Goal: Task Accomplishment & Management: Complete application form

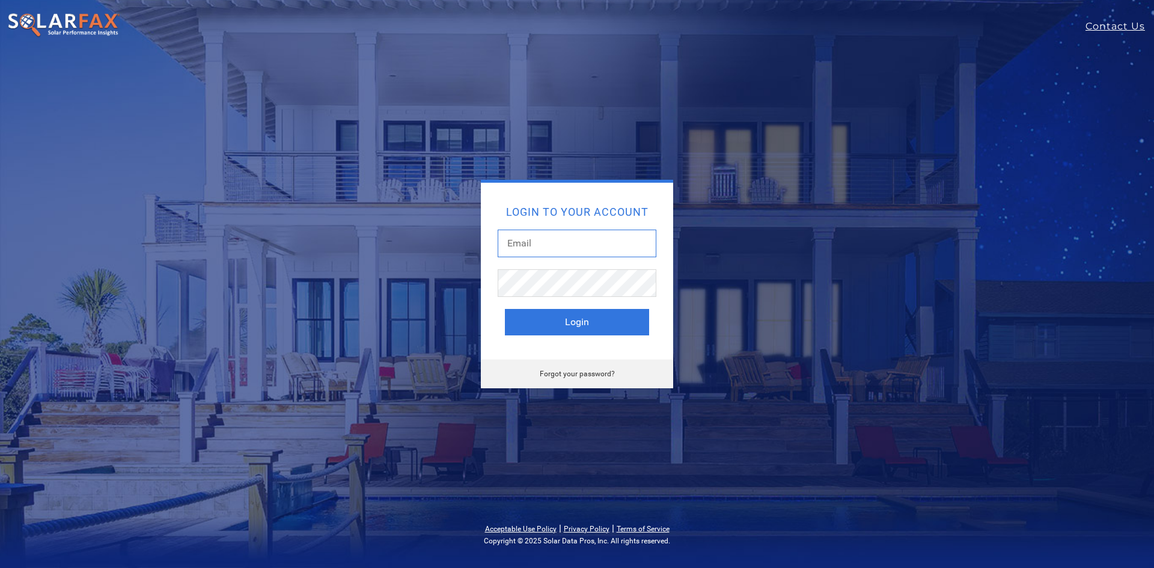
click at [587, 253] on input "text" at bounding box center [577, 244] width 159 height 28
click at [571, 244] on input "text" at bounding box center [577, 244] width 159 height 28
type input "a"
type input "cmoreno@vitalenergysolutions.net"
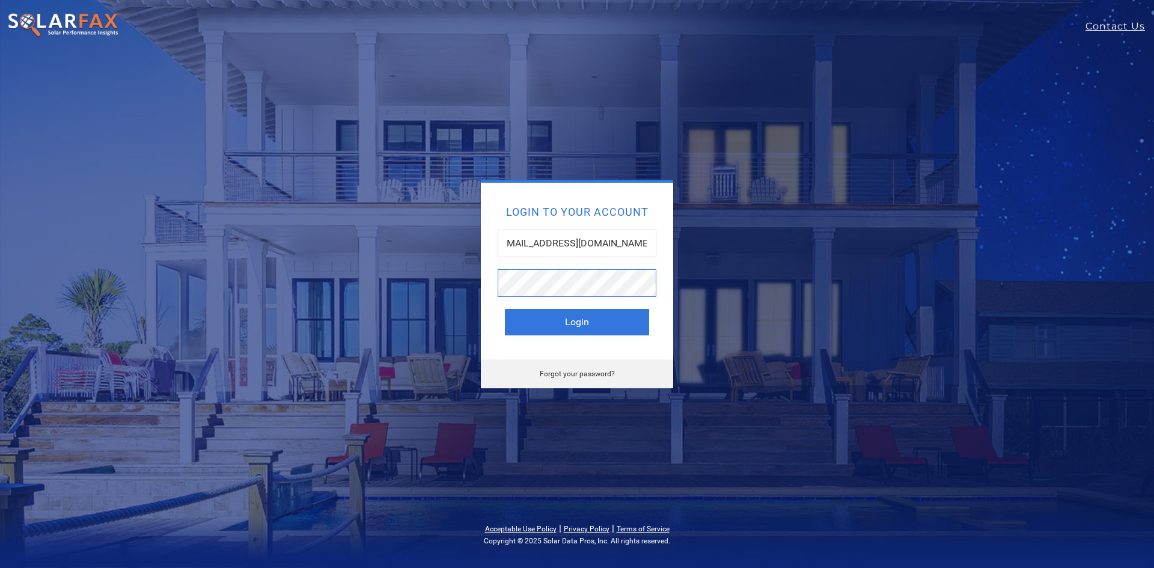
scroll to position [0, 0]
click at [505, 309] on button "Login" at bounding box center [577, 322] width 144 height 26
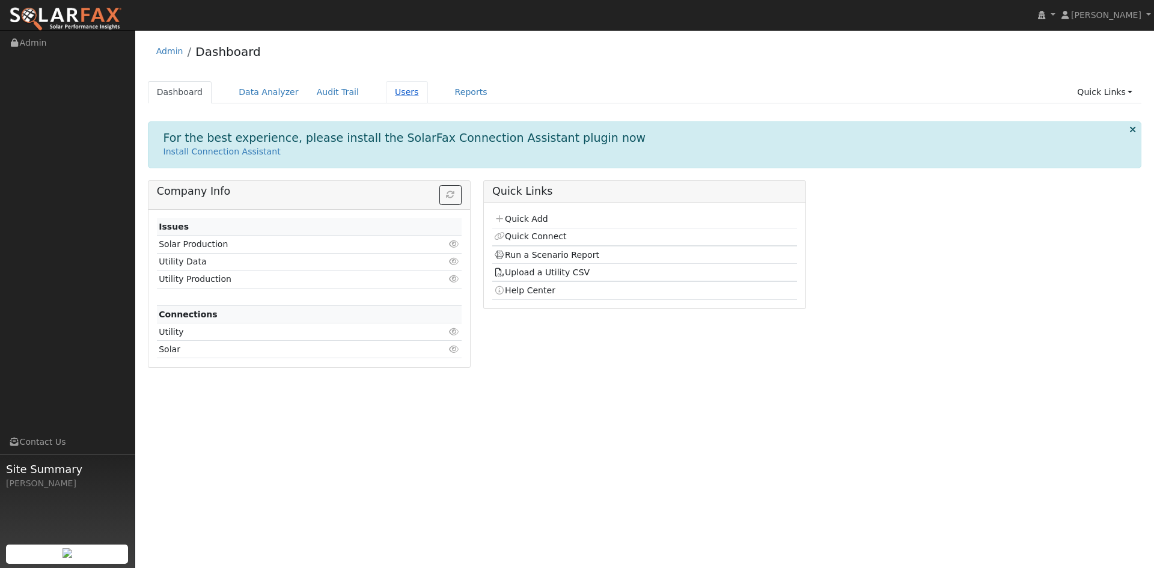
click at [390, 91] on link "Users" at bounding box center [407, 92] width 42 height 22
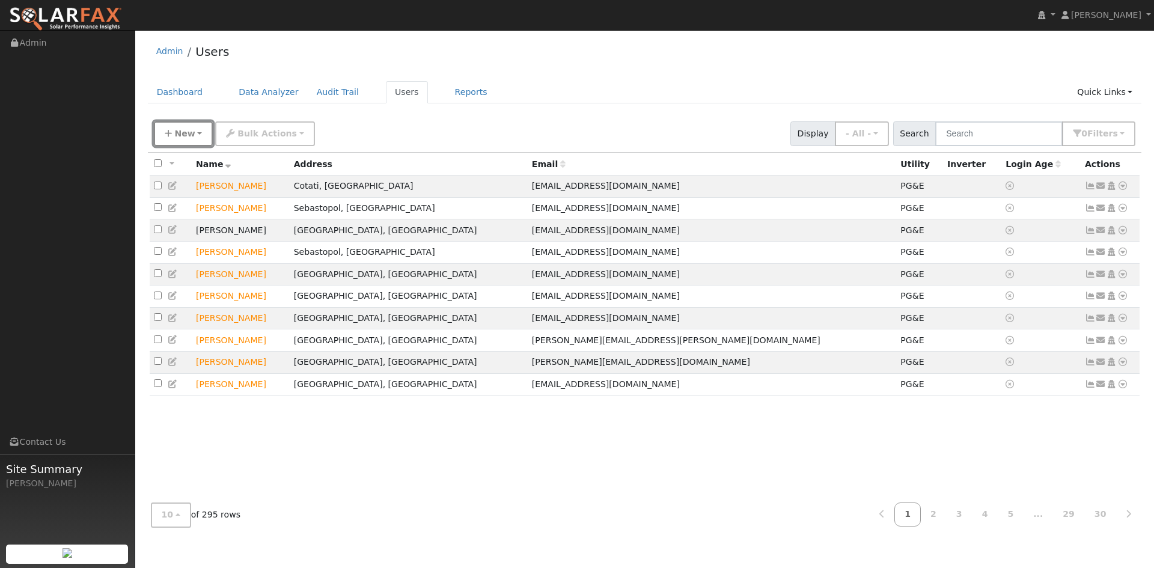
click at [173, 134] on button "New" at bounding box center [184, 133] width 60 height 25
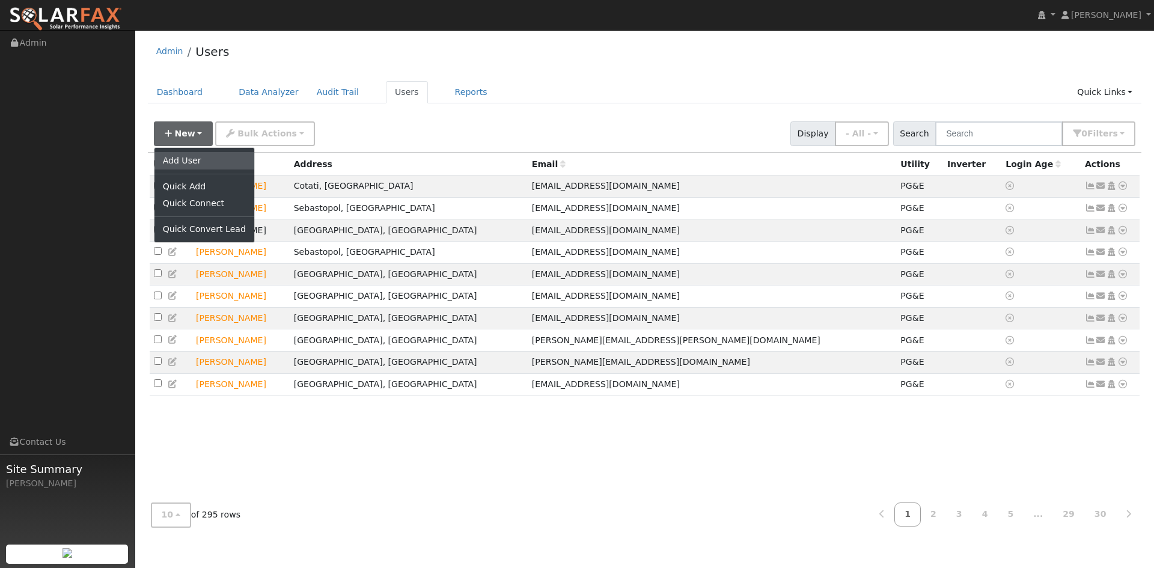
click at [187, 164] on link "Add User" at bounding box center [205, 160] width 100 height 17
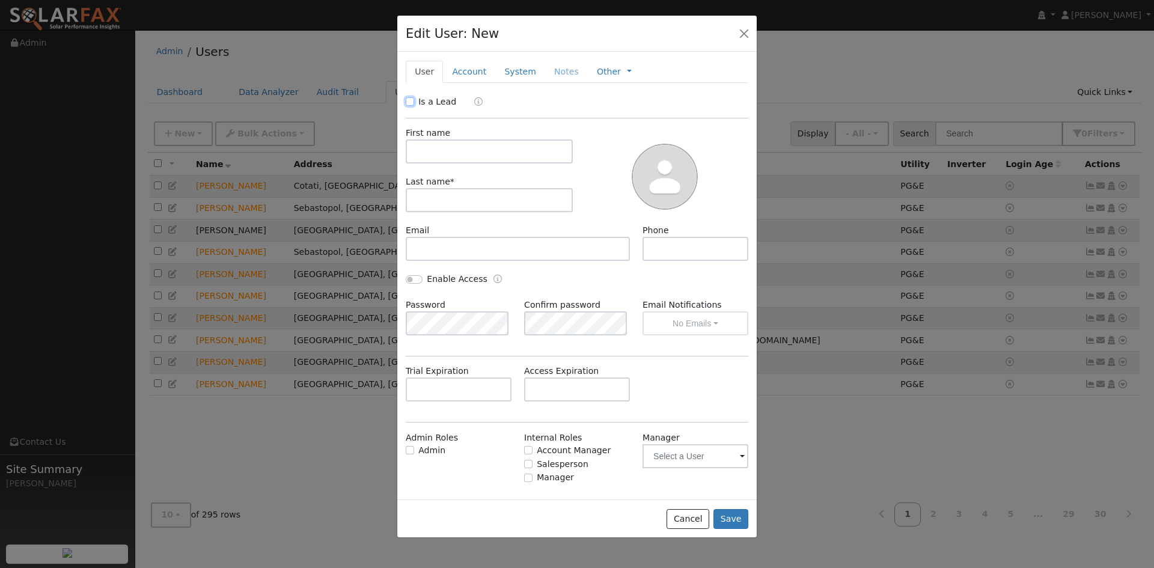
click at [412, 100] on input "Is a Lead" at bounding box center [410, 101] width 8 height 8
checkbox input "true"
click at [437, 147] on input "text" at bounding box center [489, 151] width 167 height 24
type input "Melanie"
type input "Eslinger"
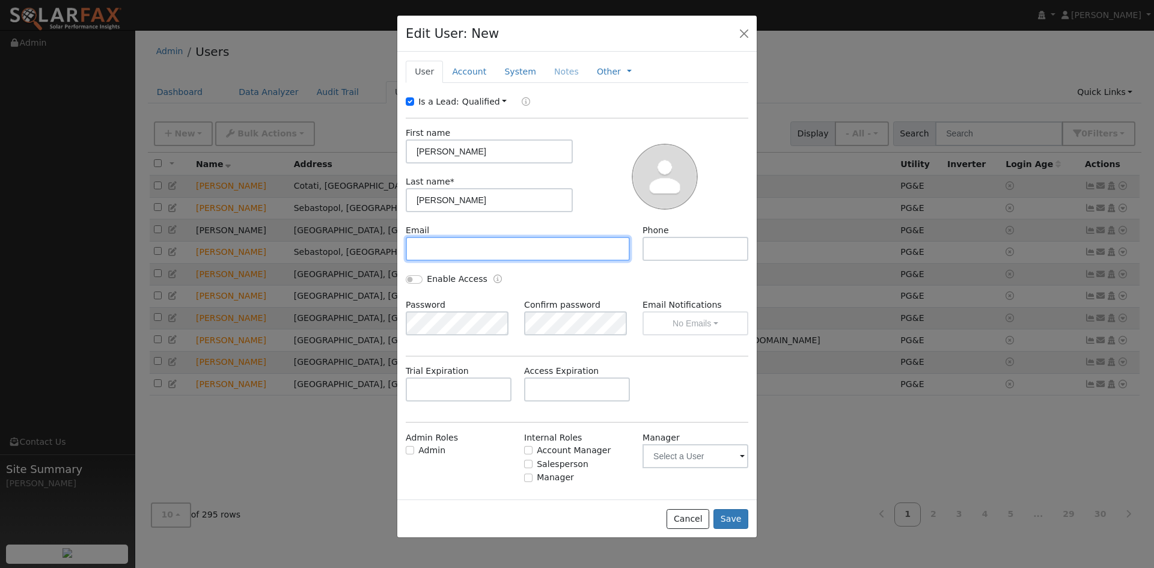
drag, startPoint x: 433, startPoint y: 244, endPoint x: 438, endPoint y: 248, distance: 7.2
click at [438, 250] on input "text" at bounding box center [518, 249] width 224 height 24
paste input "kmeslinger@gmail.com"
type input "kmeslinger@gmail.com"
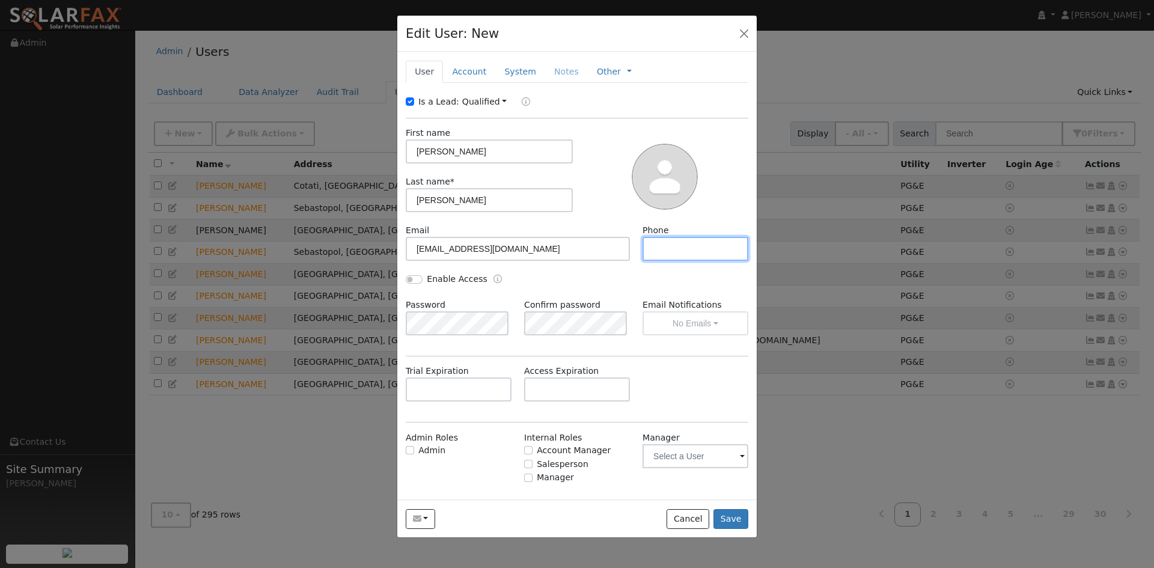
click at [668, 241] on input "text" at bounding box center [696, 249] width 106 height 24
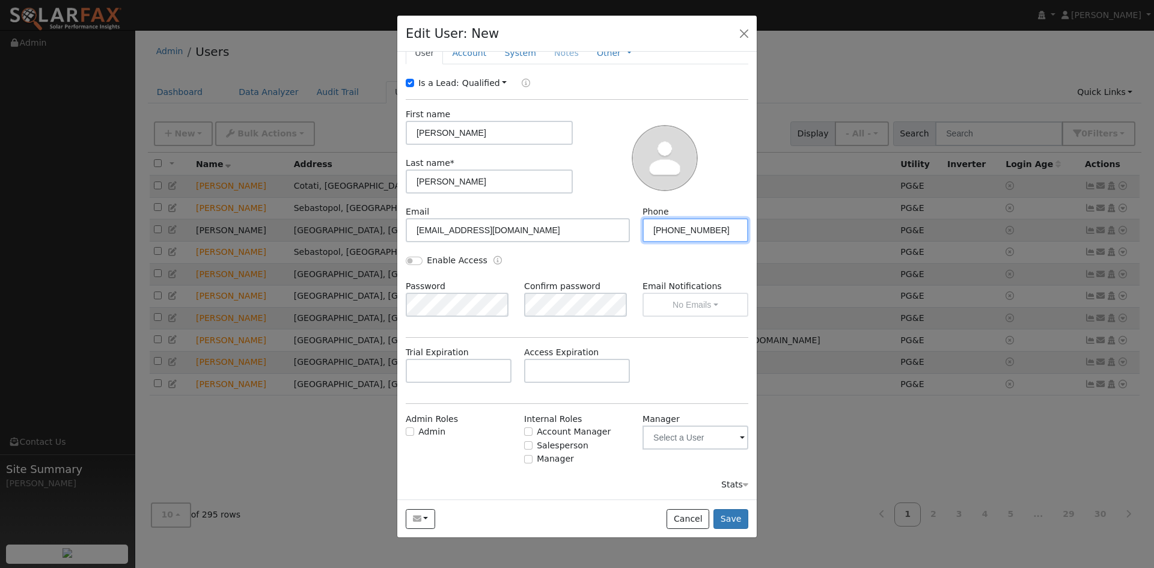
type input "650-964-8870"
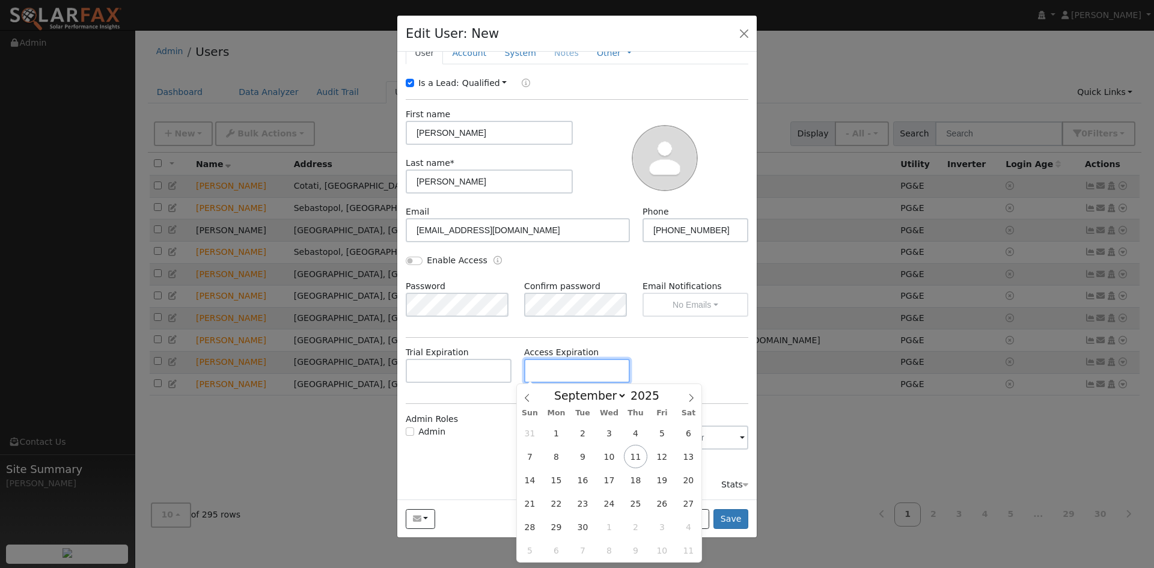
click at [546, 369] on input "text" at bounding box center [577, 371] width 106 height 24
click at [696, 400] on span at bounding box center [691, 394] width 20 height 20
click at [694, 402] on icon at bounding box center [691, 398] width 8 height 8
select select "10"
click at [584, 508] on span "18" at bounding box center [582, 503] width 23 height 23
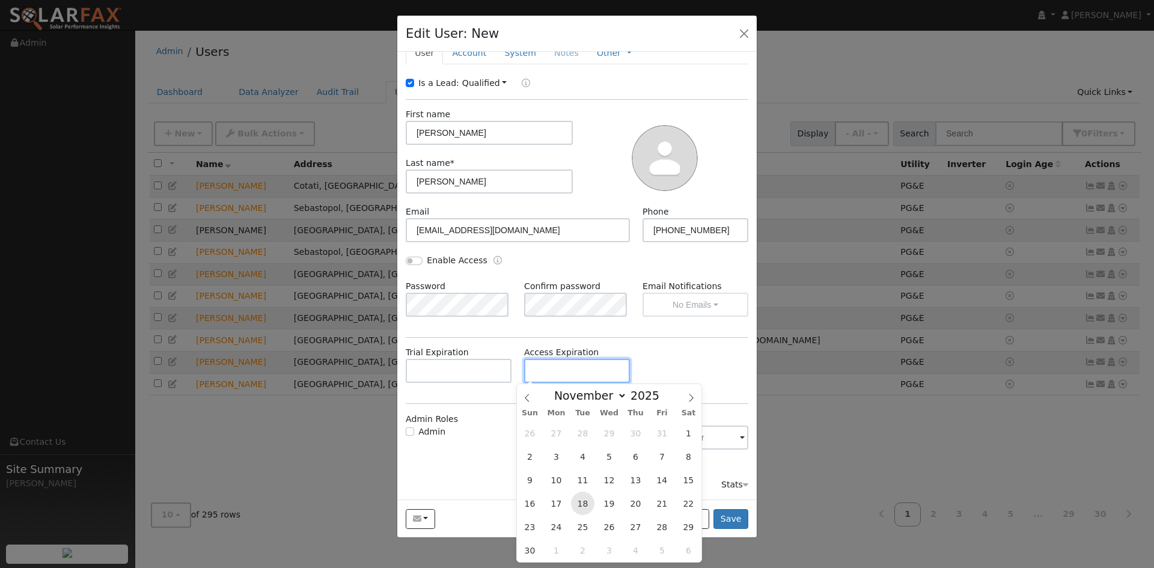
type input "11/18/2025"
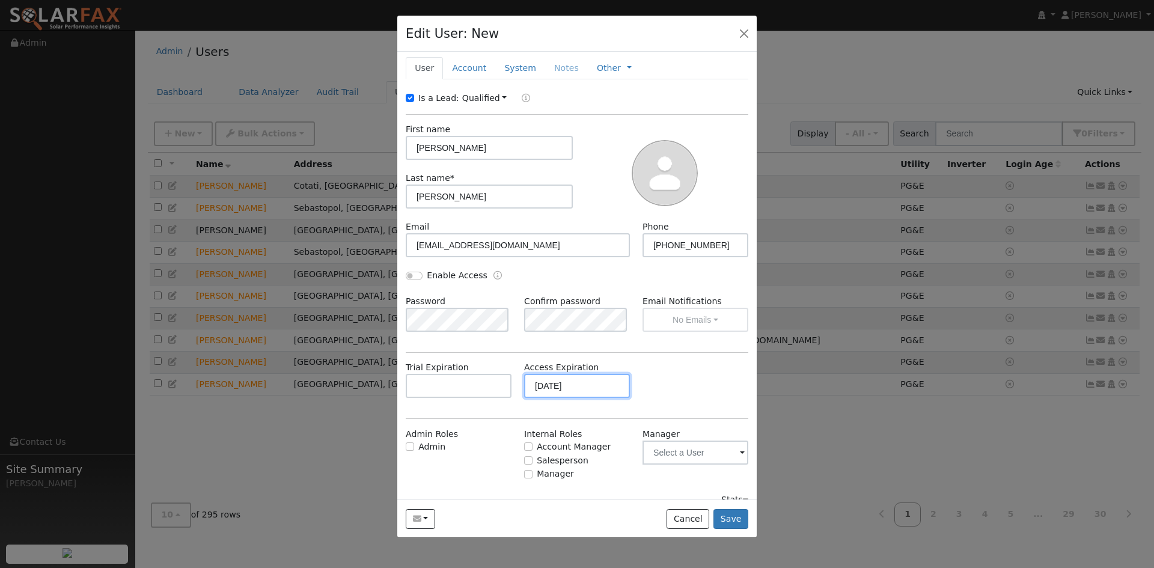
scroll to position [0, 0]
click at [468, 72] on link "Account" at bounding box center [469, 72] width 52 height 22
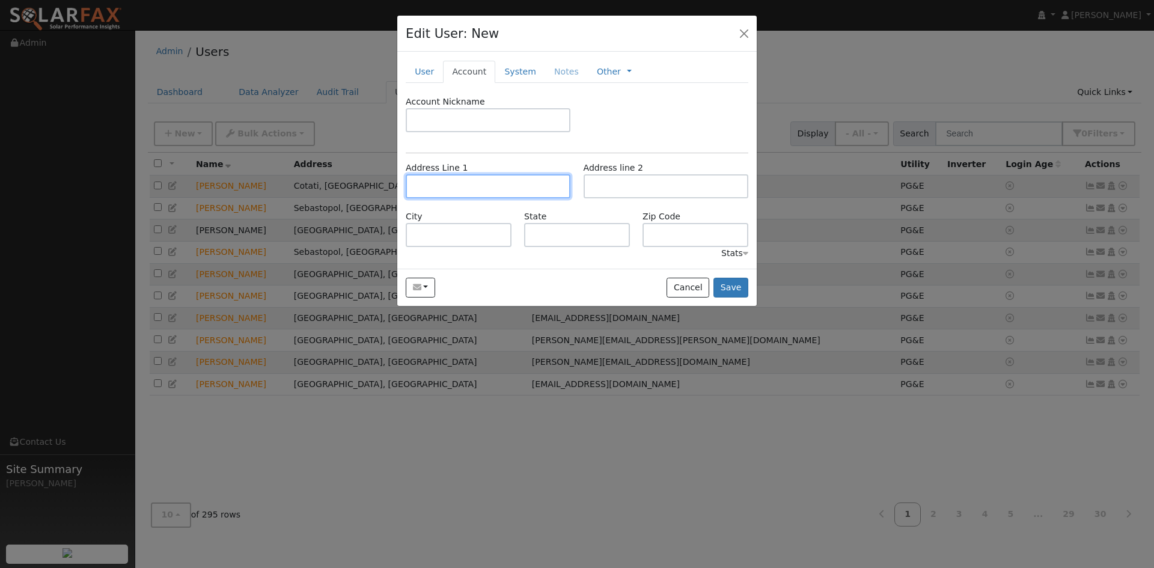
drag, startPoint x: 475, startPoint y: 198, endPoint x: 478, endPoint y: 189, distance: 9.5
click at [477, 194] on input "text" at bounding box center [488, 186] width 165 height 24
click at [419, 200] on div "Address Line 1 Address line 2" at bounding box center [577, 186] width 355 height 49
click at [429, 194] on input "text" at bounding box center [488, 186] width 165 height 24
paste input "1242 Wasatch Drive"
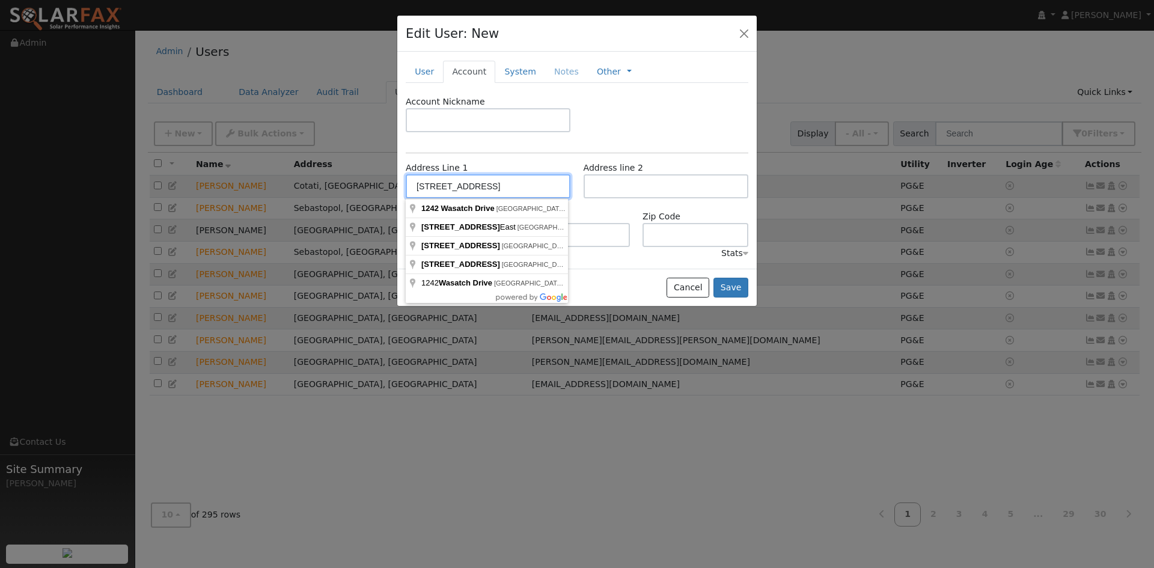
type input "1242 Wasatch Drive"
type input "Mountain View"
type input "CA"
type input "94040"
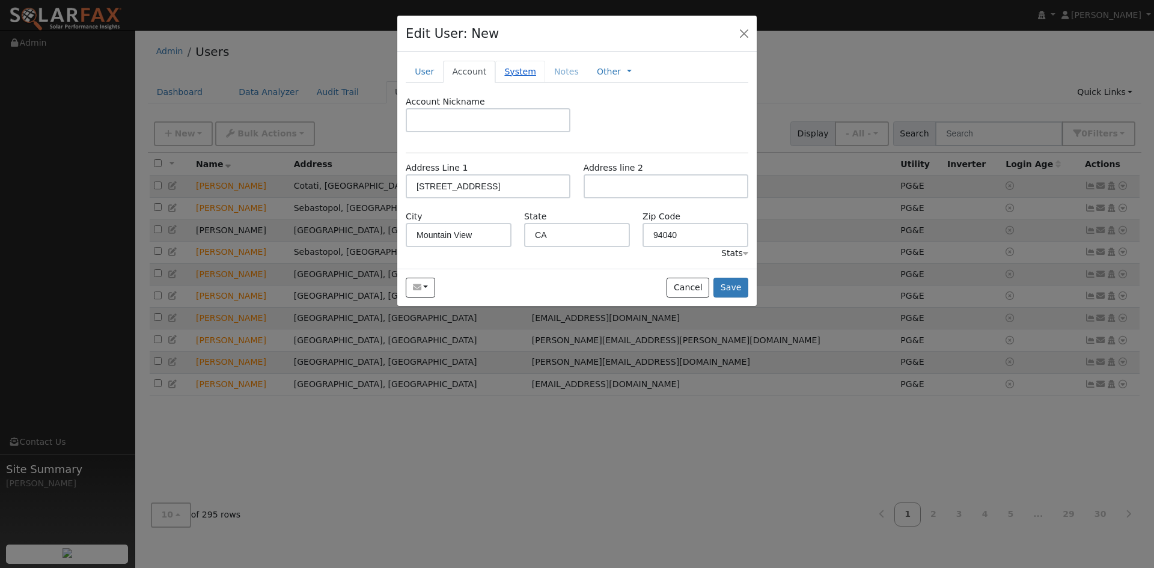
click at [517, 71] on link "System" at bounding box center [520, 72] width 50 height 22
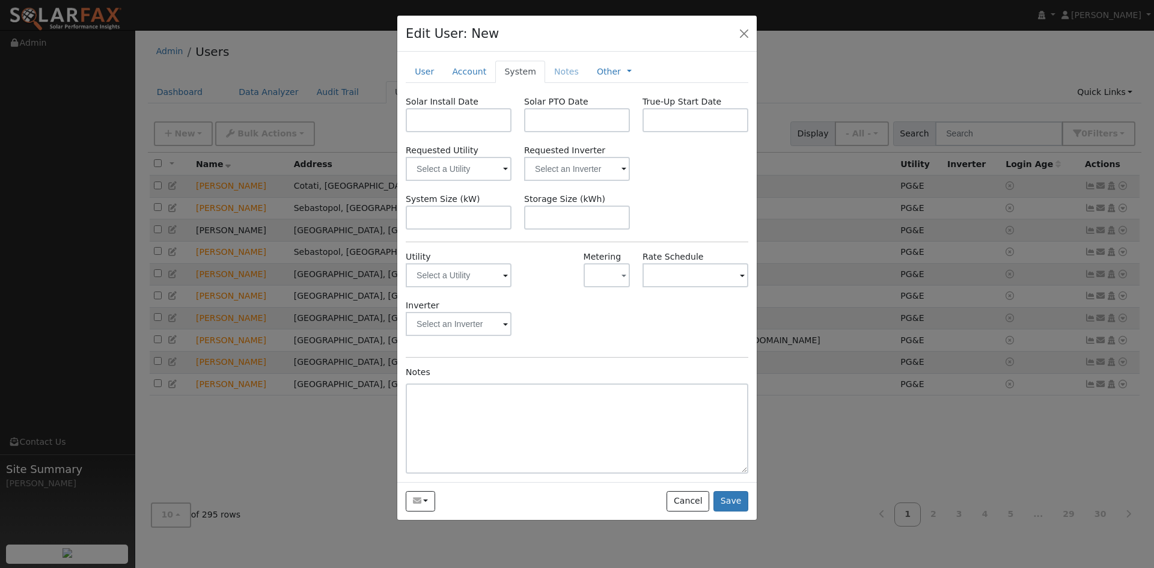
click at [505, 281] on span at bounding box center [505, 276] width 5 height 14
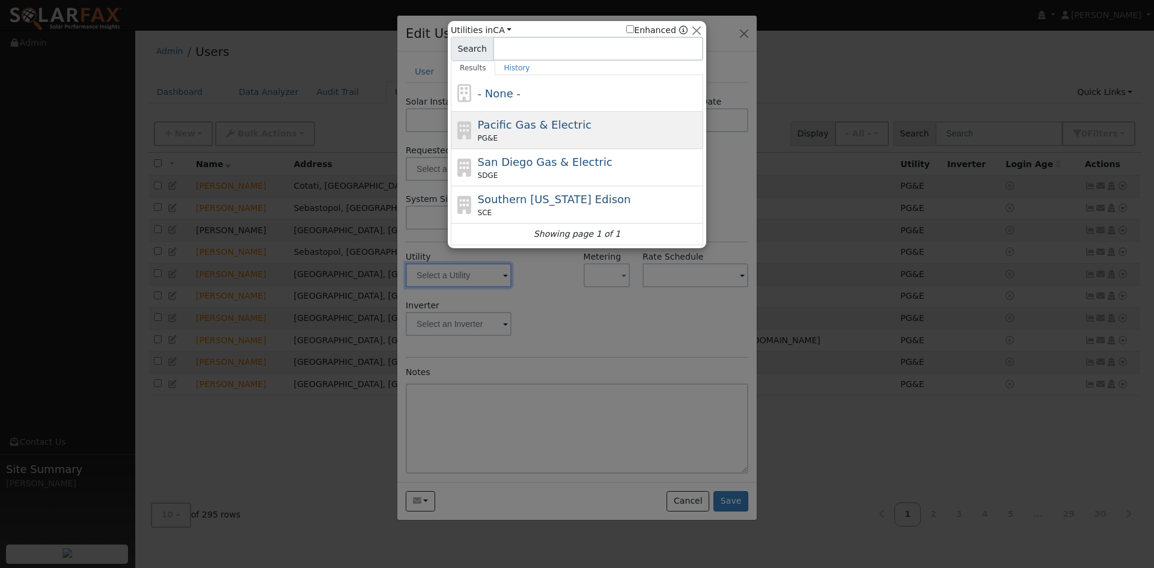
click at [524, 131] on span "Pacific Gas & Electric" at bounding box center [535, 124] width 114 height 13
type input "PG&E"
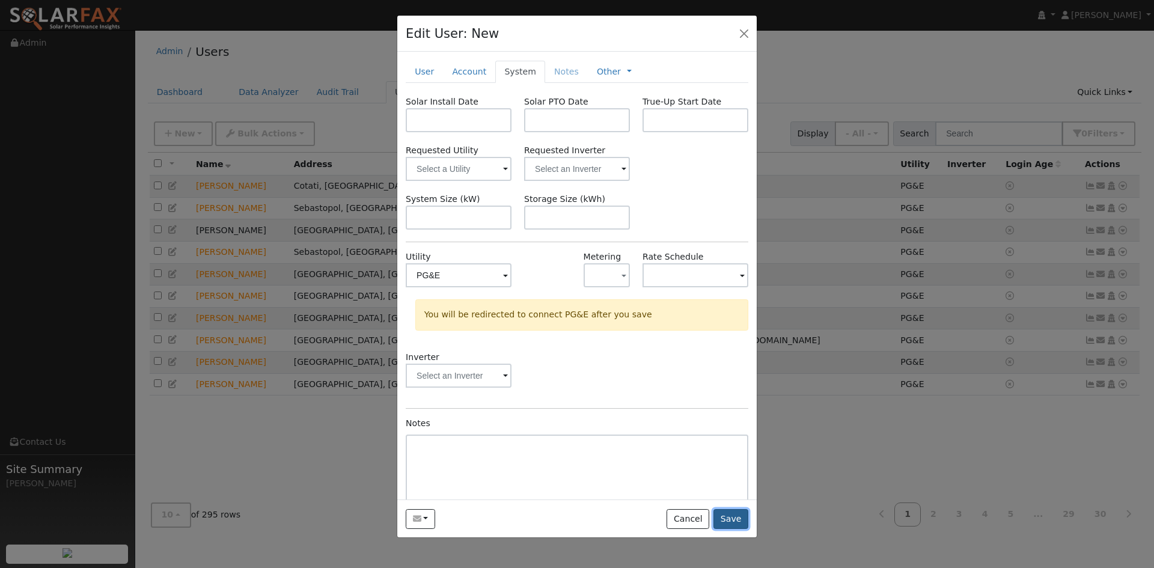
click at [728, 517] on button "Save" at bounding box center [731, 519] width 35 height 20
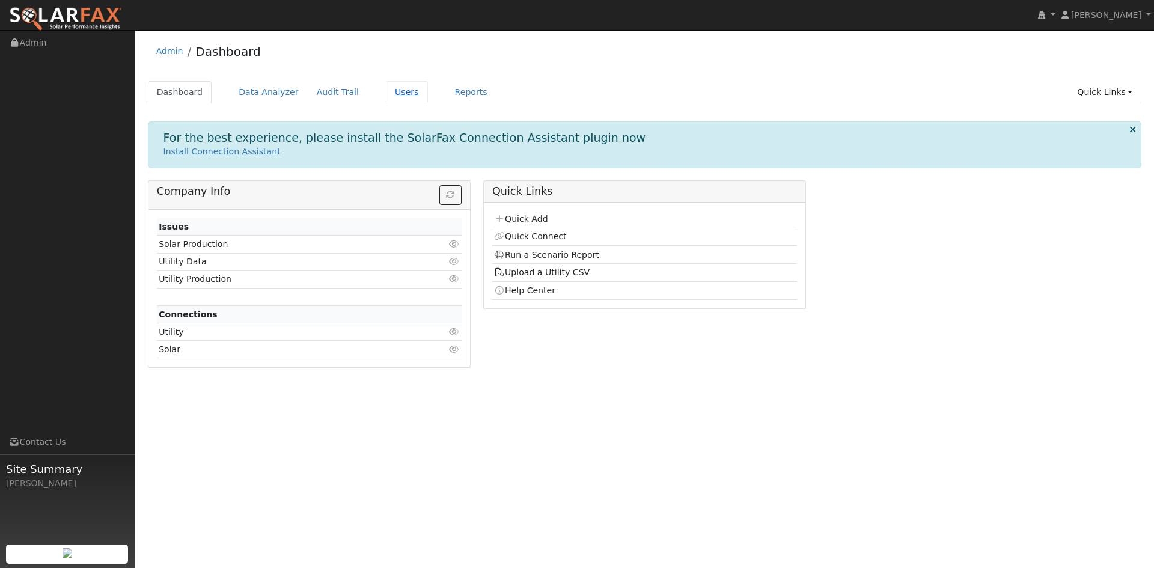
click at [386, 94] on link "Users" at bounding box center [407, 92] width 42 height 22
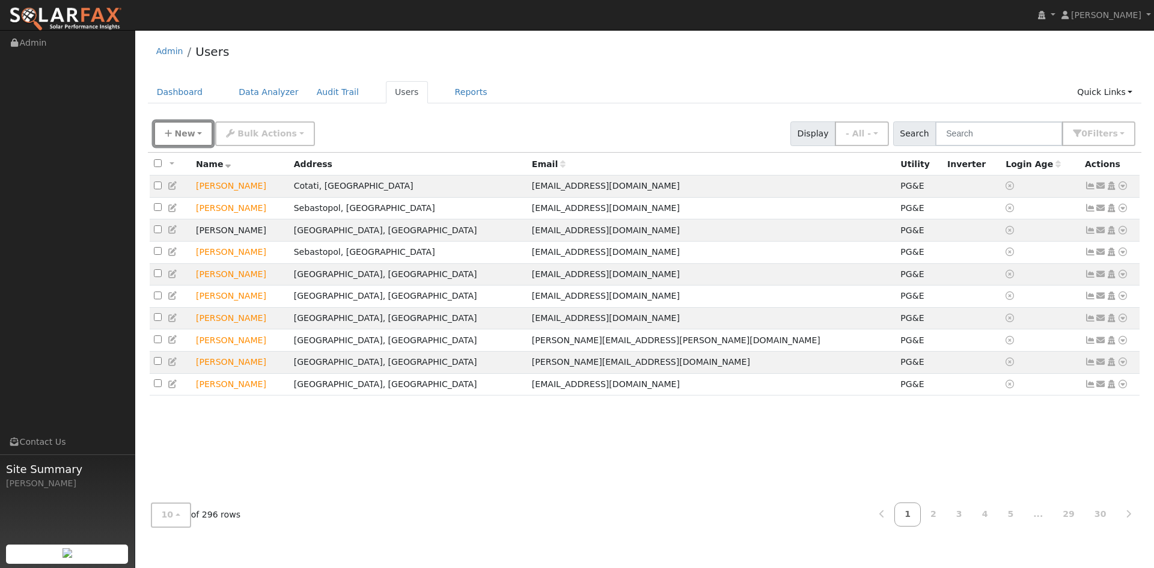
click at [182, 138] on span "New" at bounding box center [184, 134] width 20 height 10
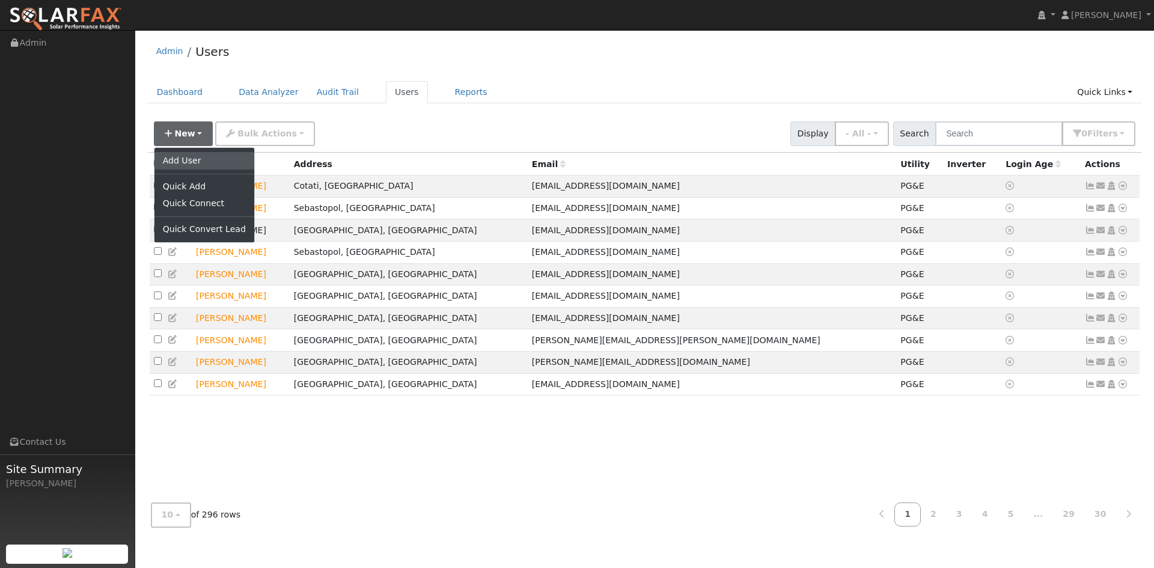
click at [175, 164] on link "Add User" at bounding box center [205, 160] width 100 height 17
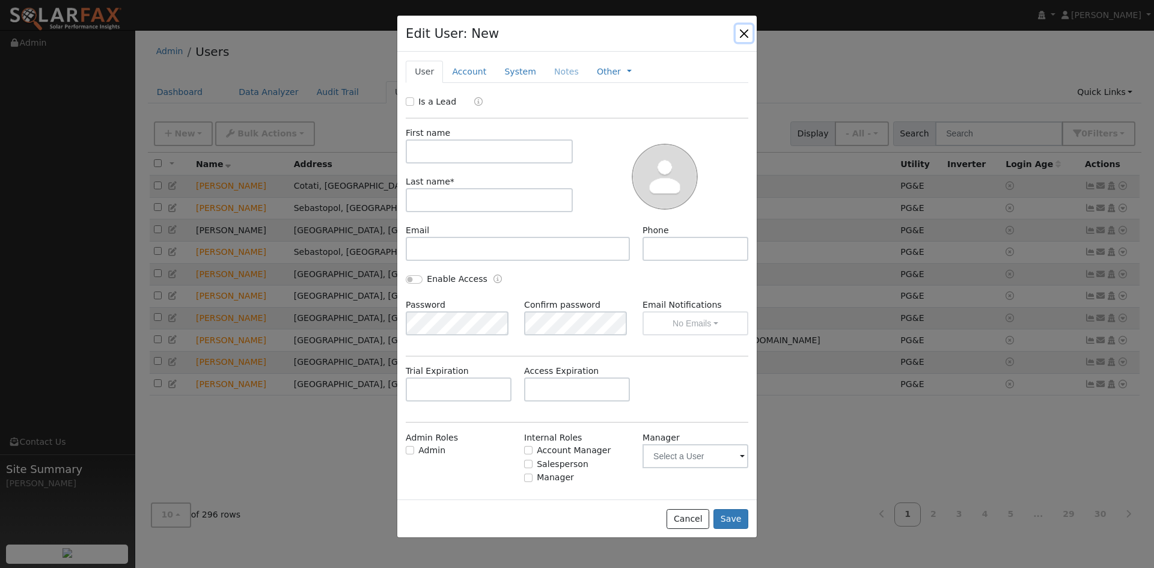
drag, startPoint x: 744, startPoint y: 31, endPoint x: 686, endPoint y: 46, distance: 60.1
click at [744, 31] on button "button" at bounding box center [744, 33] width 17 height 17
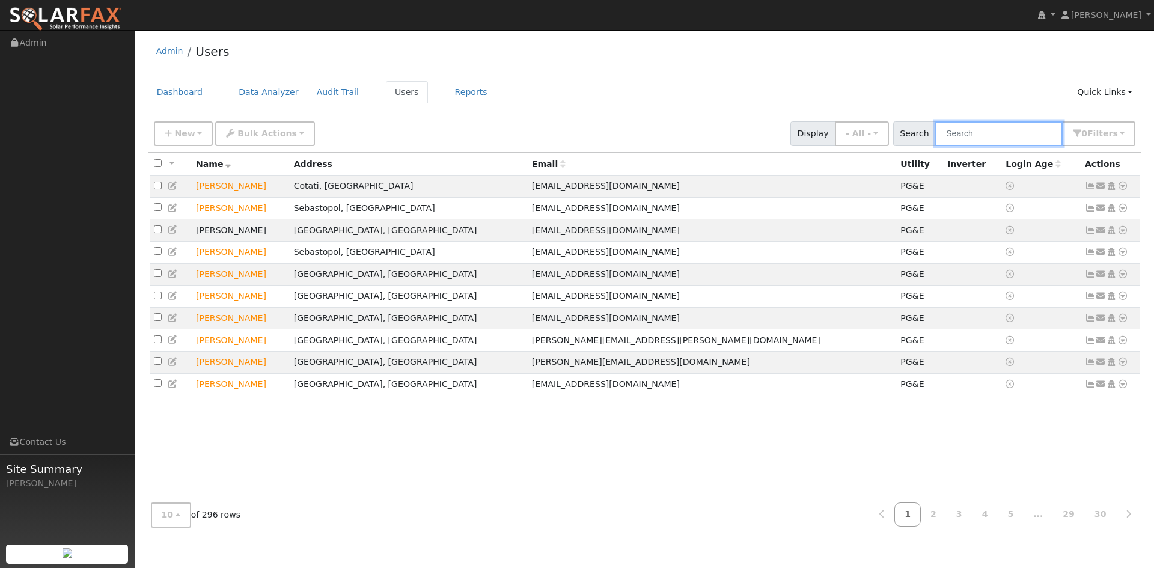
drag, startPoint x: 963, startPoint y: 138, endPoint x: 972, endPoint y: 141, distance: 9.3
click at [965, 139] on input "text" at bounding box center [999, 133] width 127 height 25
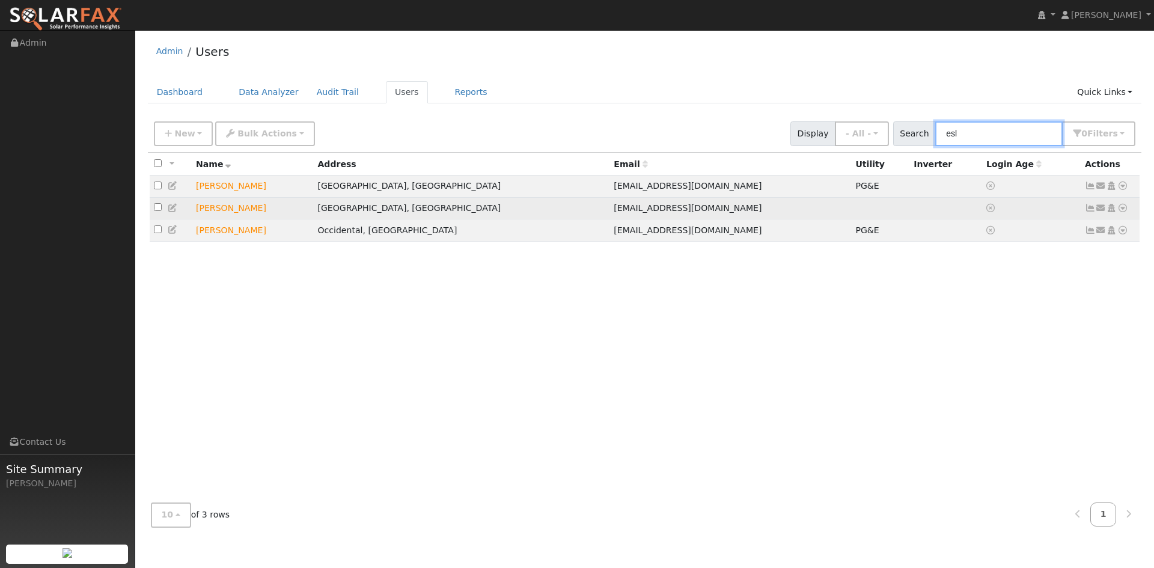
type input "esl"
click at [159, 211] on input "checkbox" at bounding box center [158, 207] width 8 height 8
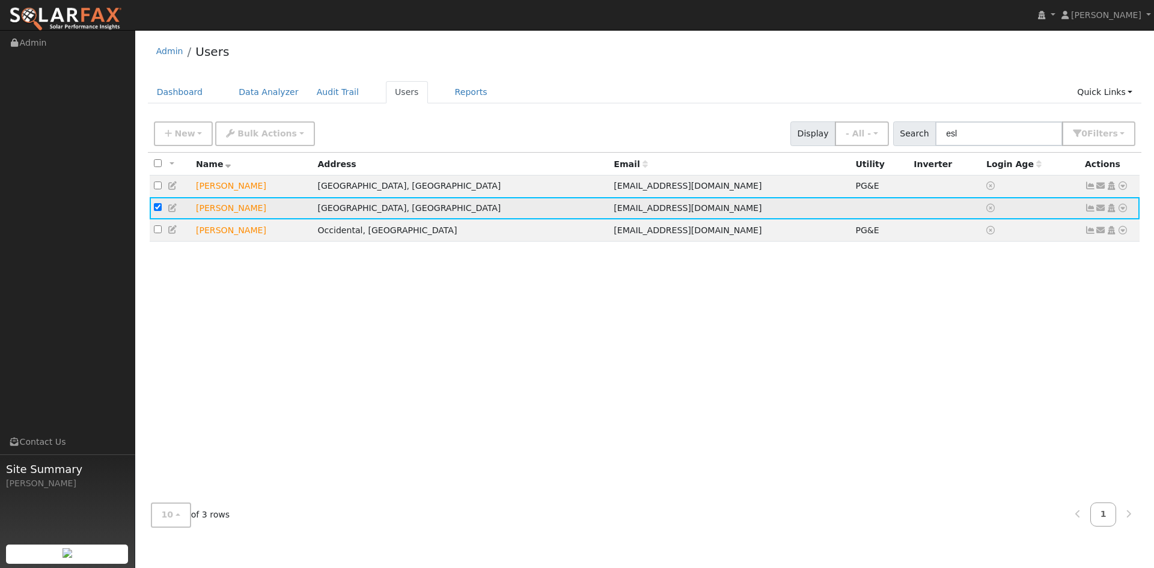
click at [156, 210] on input "checkbox" at bounding box center [158, 207] width 8 height 8
checkbox input "false"
click at [171, 209] on icon at bounding box center [173, 208] width 11 height 8
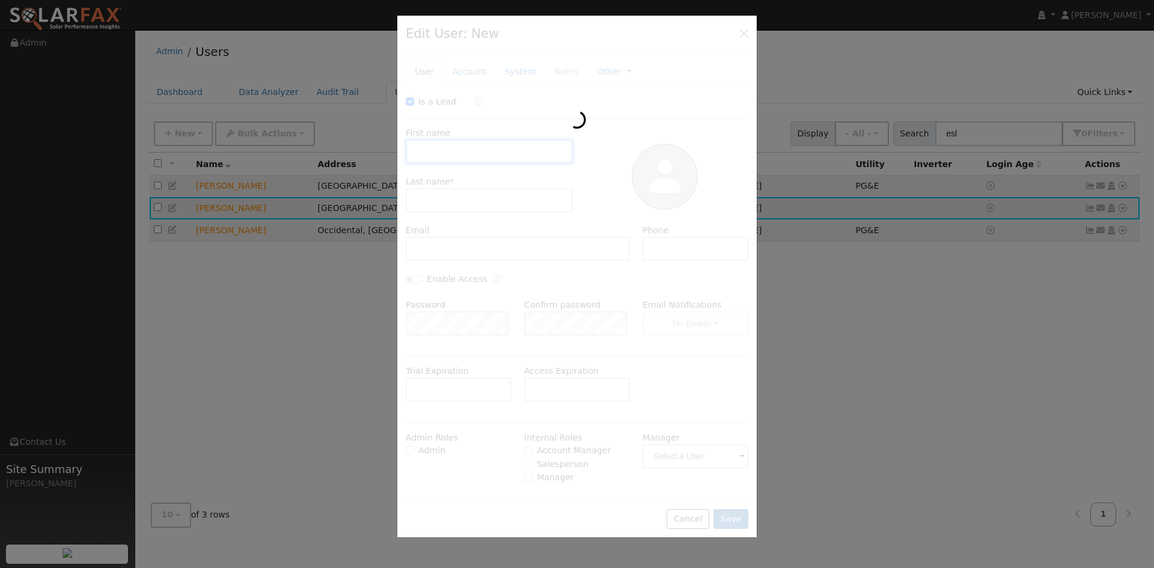
type input "11/18/2025"
checkbox input "true"
type input "Melanie"
type input "Eslinger"
type input "kmeslinger@gmail.com"
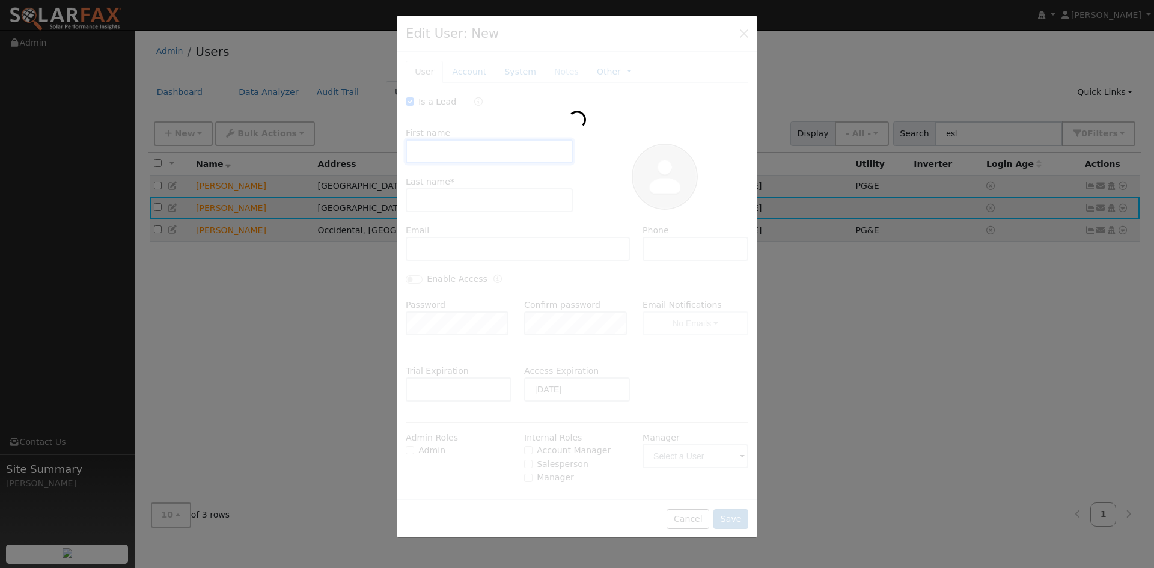
type input "650-964-8870"
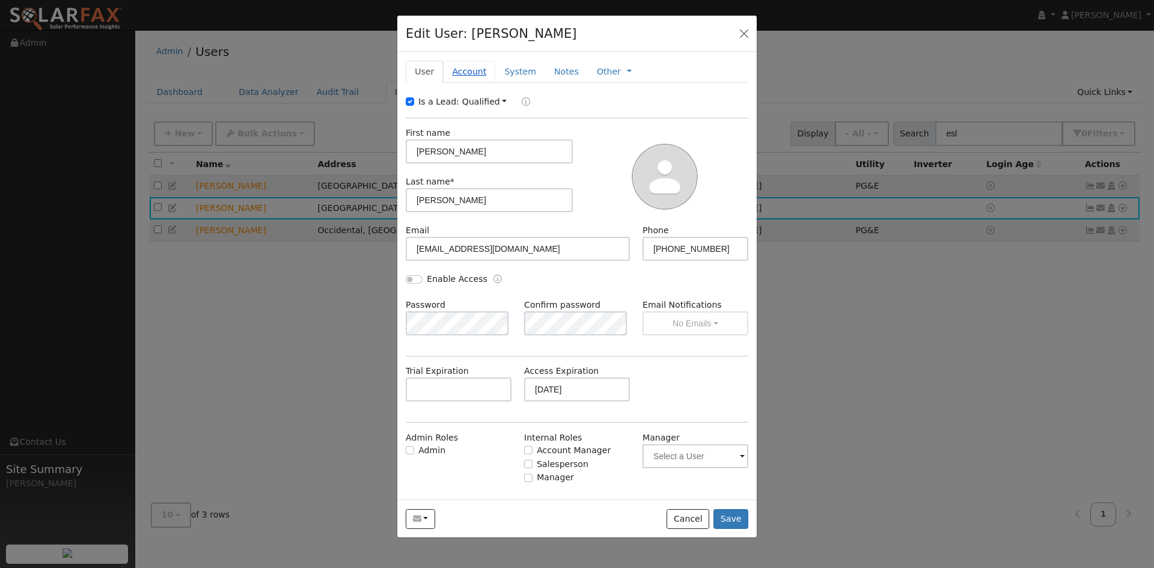
click at [462, 75] on link "Account" at bounding box center [469, 72] width 52 height 22
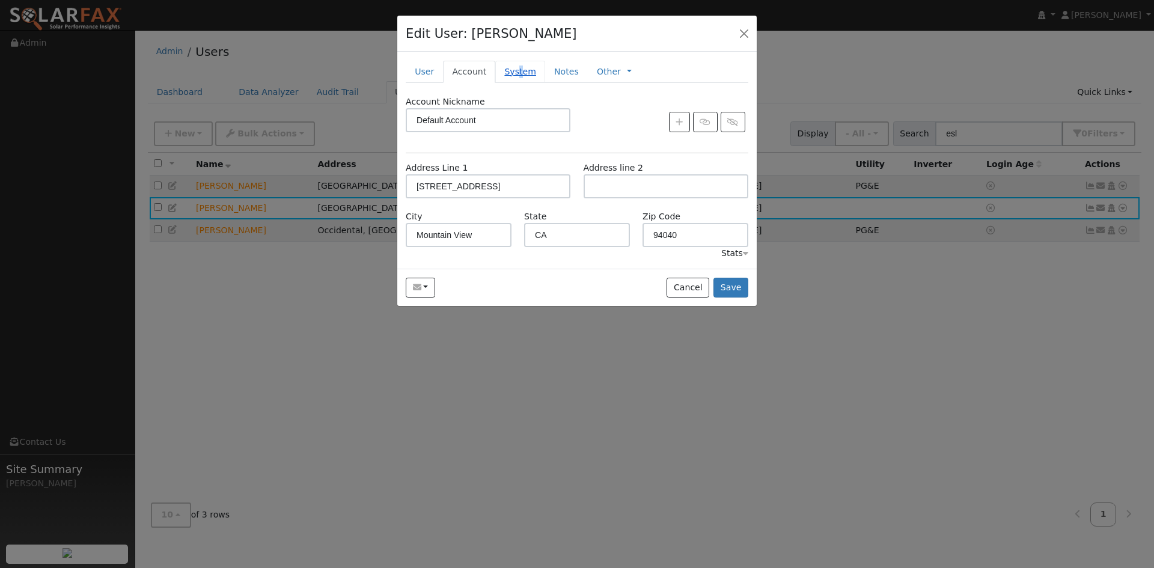
click at [512, 73] on link "System" at bounding box center [520, 72] width 50 height 22
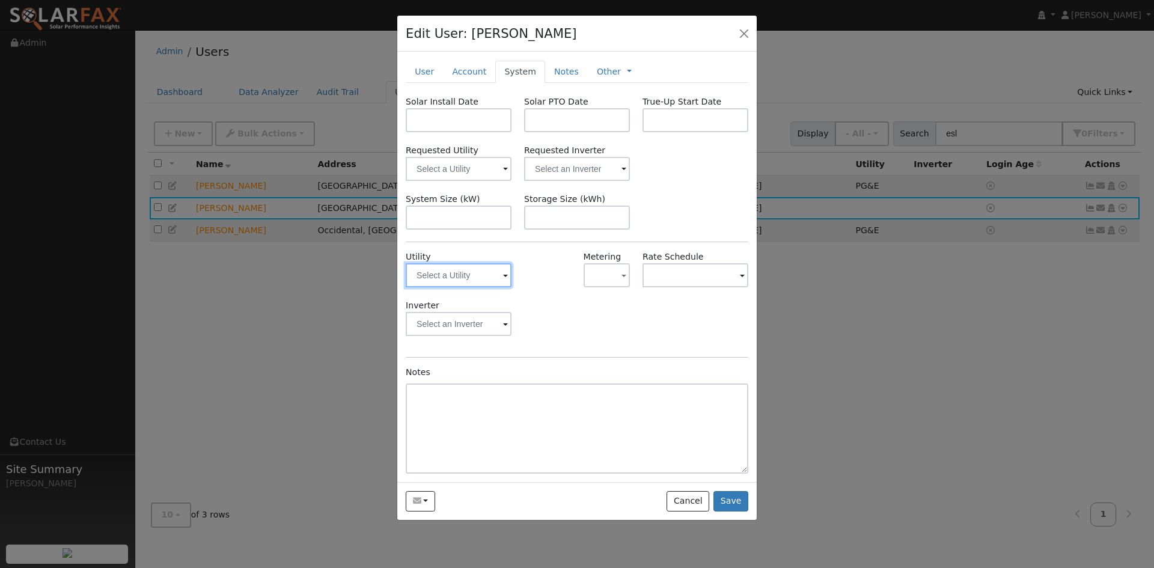
click at [492, 275] on input "text" at bounding box center [459, 275] width 106 height 24
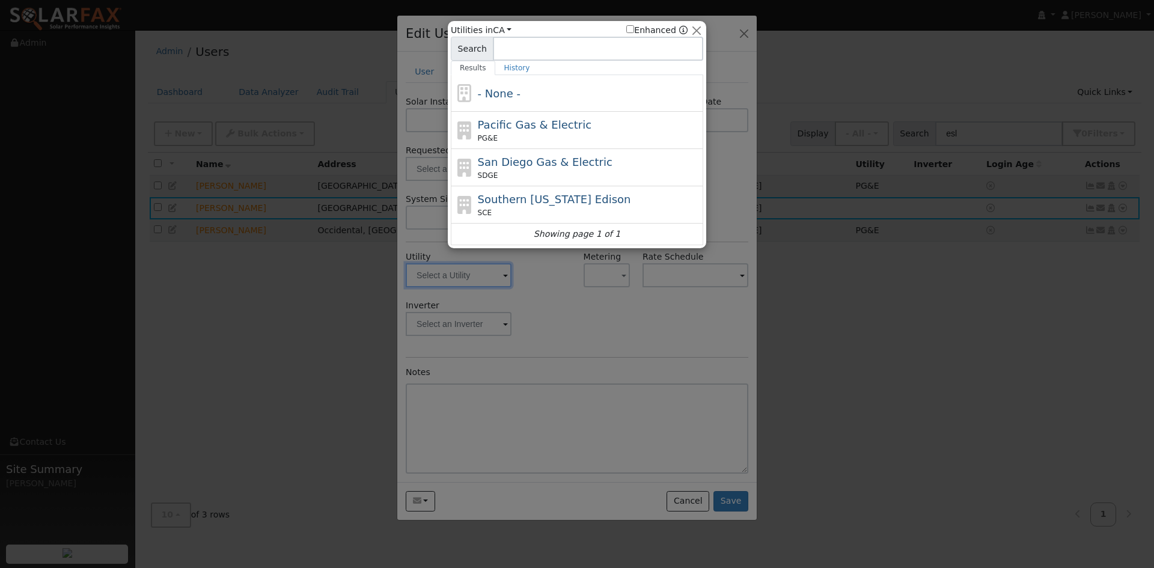
click at [504, 135] on div "PG&E" at bounding box center [589, 138] width 223 height 11
type input "PG&E"
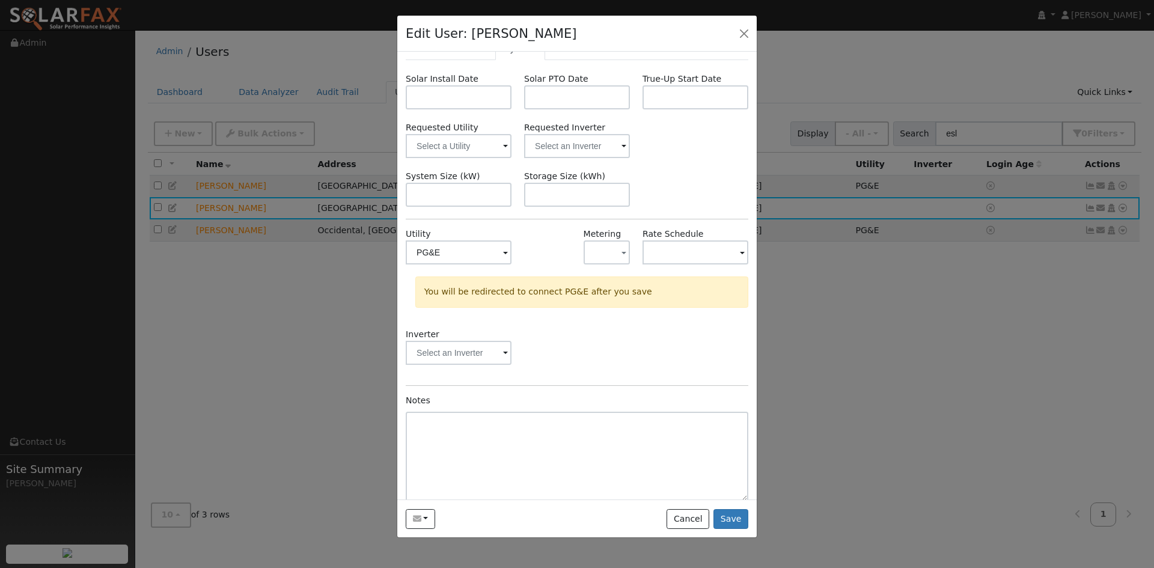
scroll to position [34, 0]
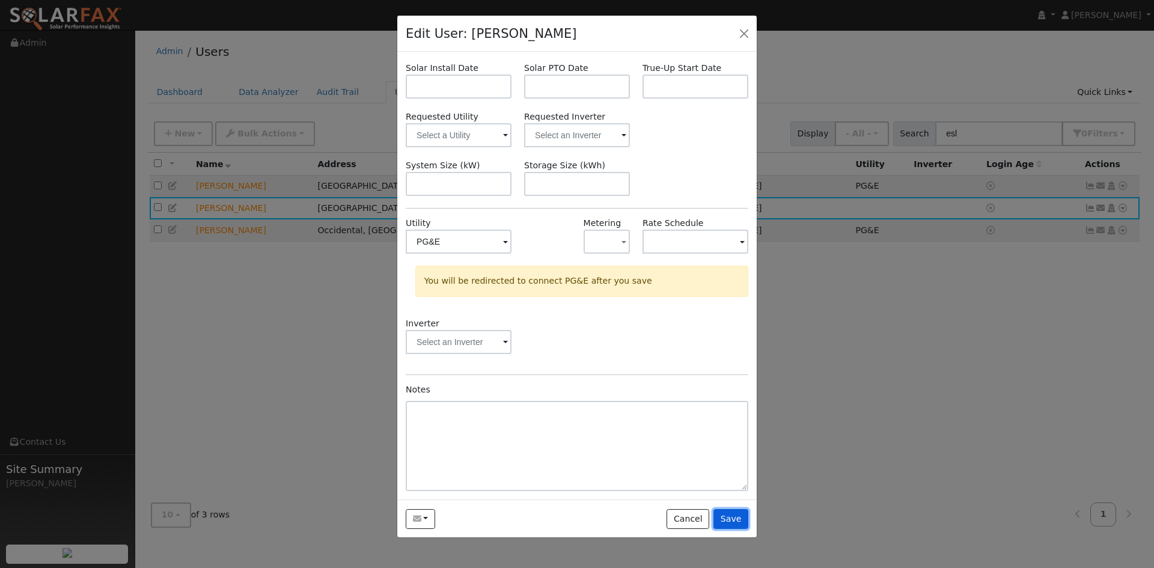
click at [747, 518] on button "Save" at bounding box center [731, 519] width 35 height 20
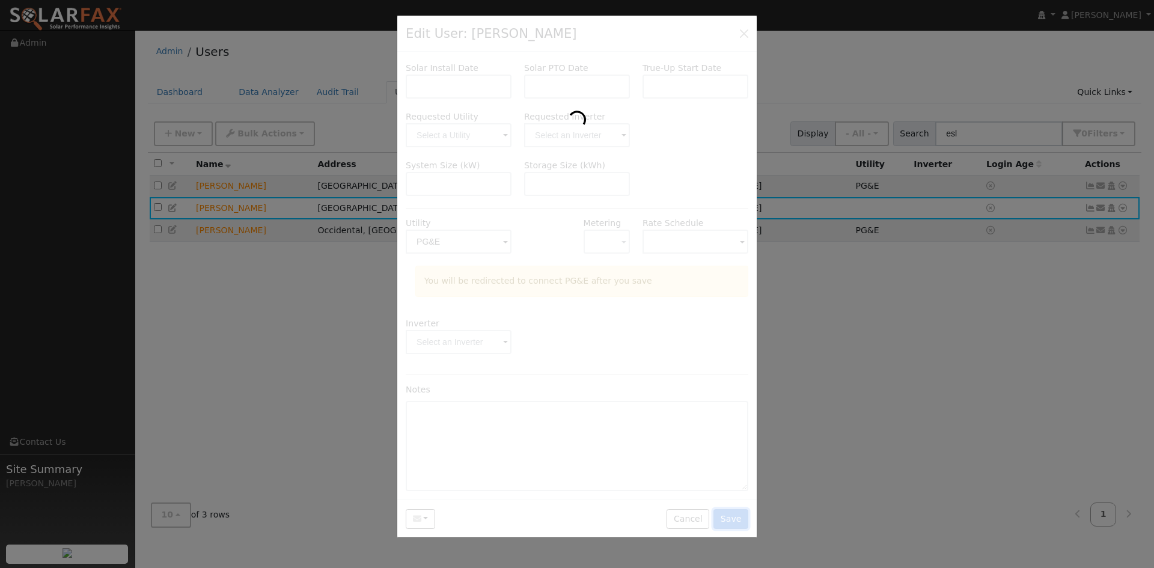
scroll to position [0, 0]
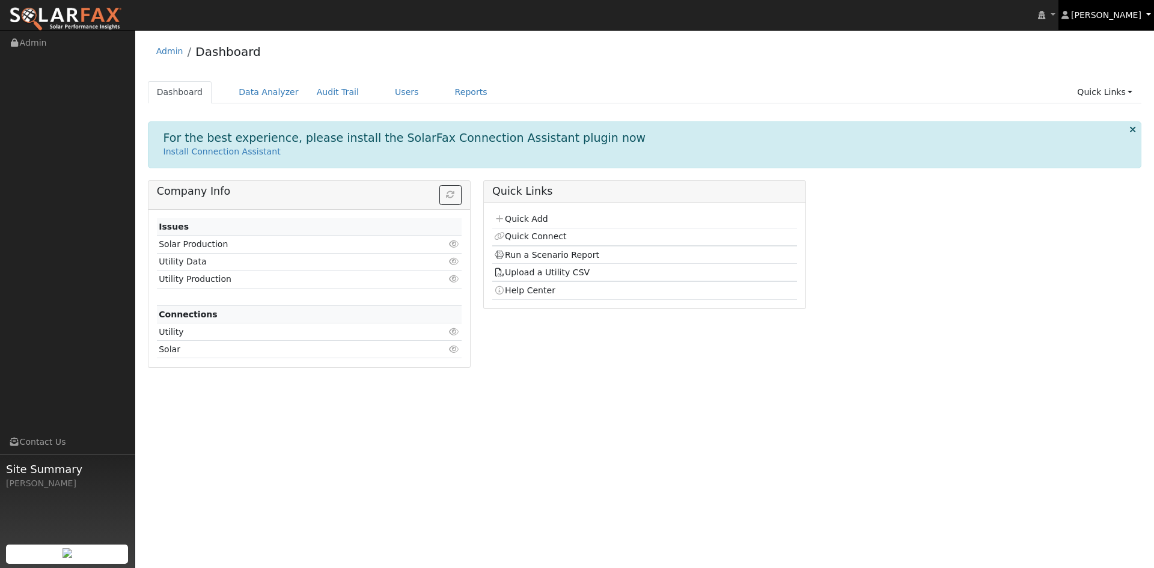
click at [1130, 13] on span "[PERSON_NAME]" at bounding box center [1106, 15] width 70 height 10
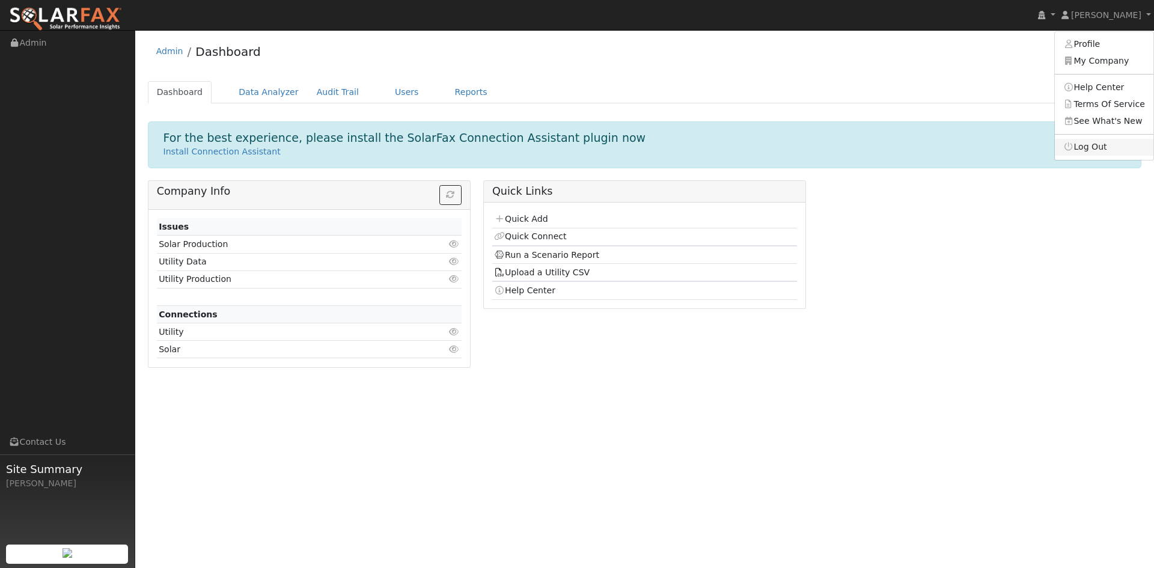
click at [1096, 150] on link "Log Out" at bounding box center [1104, 147] width 99 height 17
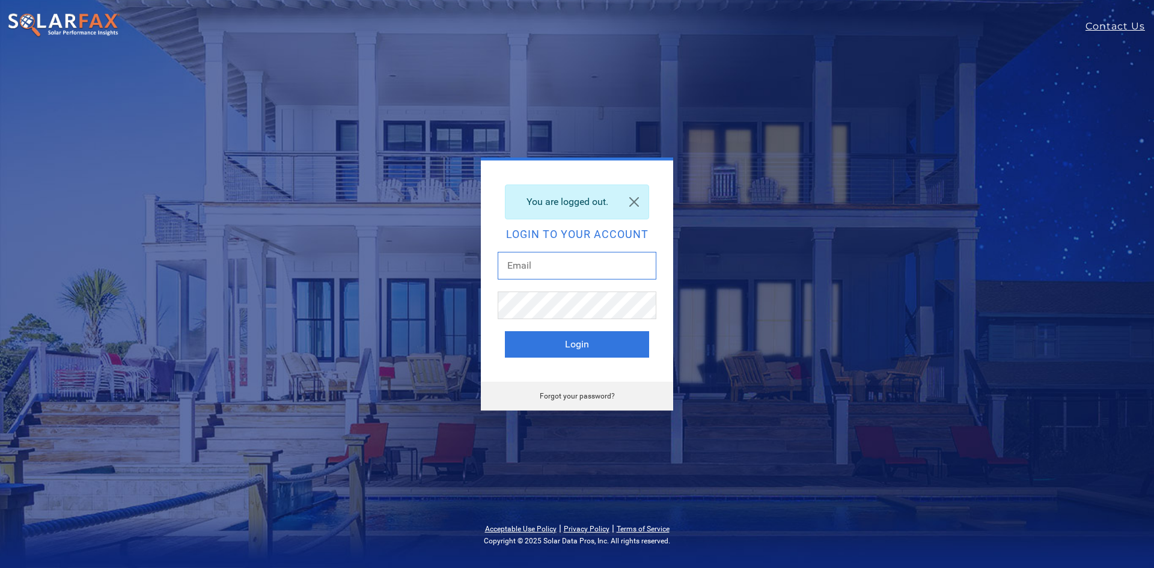
click at [551, 262] on input "text" at bounding box center [577, 266] width 159 height 28
type input "[EMAIL_ADDRESS][DOMAIN_NAME]"
click at [505, 331] on button "Login" at bounding box center [577, 344] width 144 height 26
